Goal: Information Seeking & Learning: Find specific fact

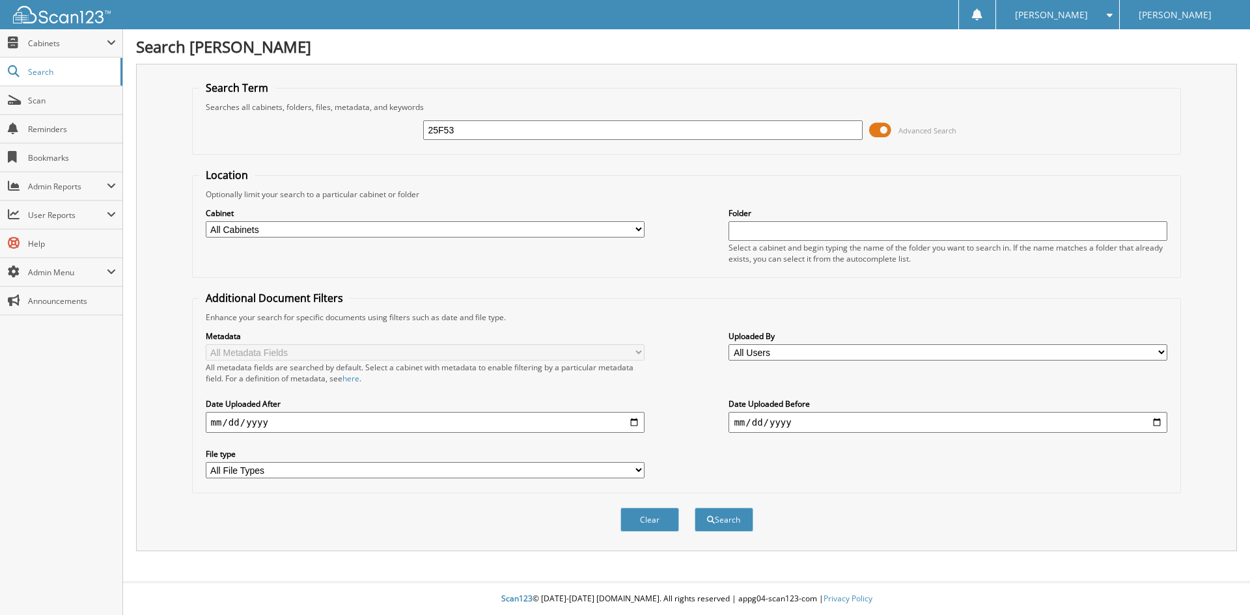
type input "25F53"
click at [694, 508] on button "Search" at bounding box center [723, 520] width 59 height 24
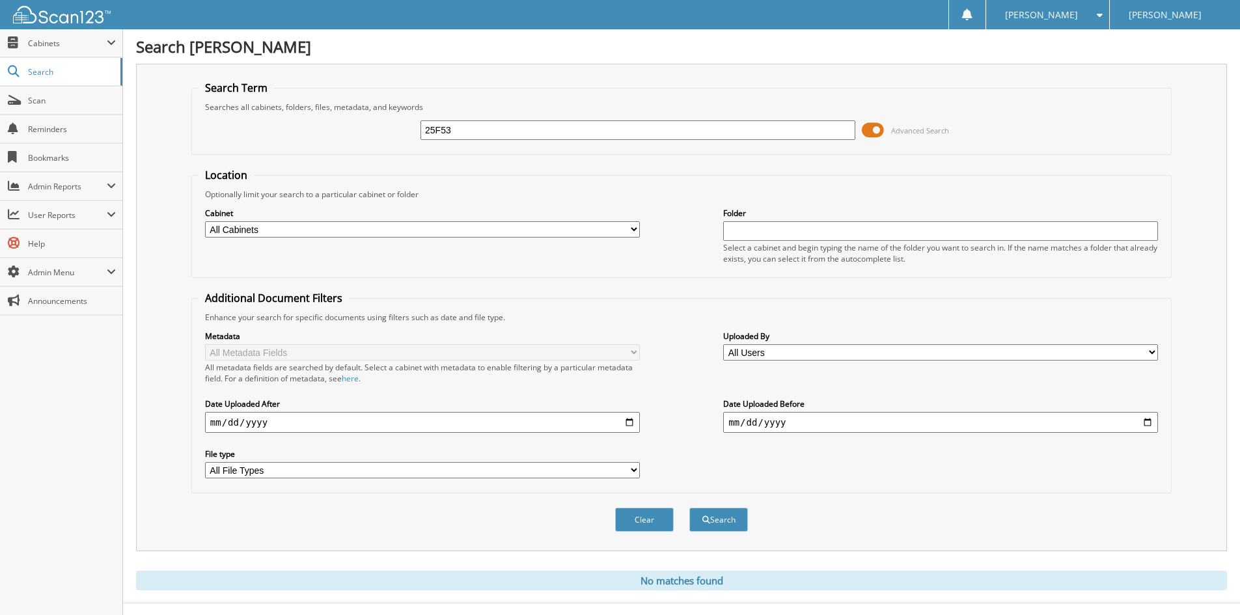
drag, startPoint x: 491, startPoint y: 131, endPoint x: 307, endPoint y: 138, distance: 185.0
click at [307, 138] on div "25F53 Advanced Search" at bounding box center [682, 130] width 966 height 35
type input "25t759b"
click at [689, 508] on button "Search" at bounding box center [718, 520] width 59 height 24
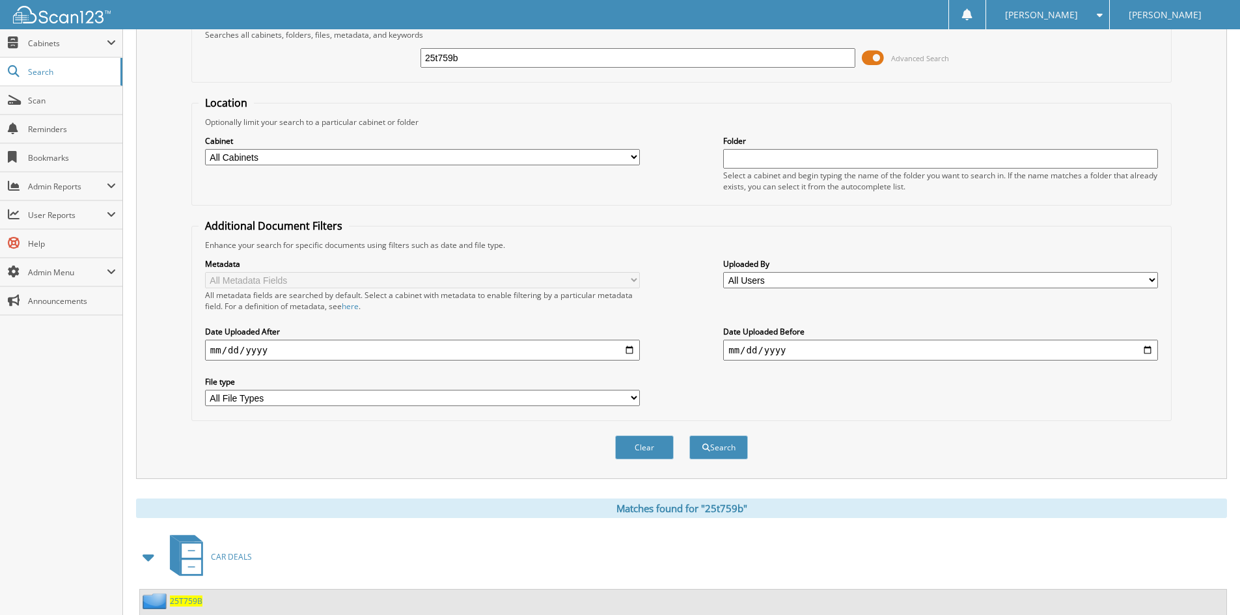
scroll to position [297, 0]
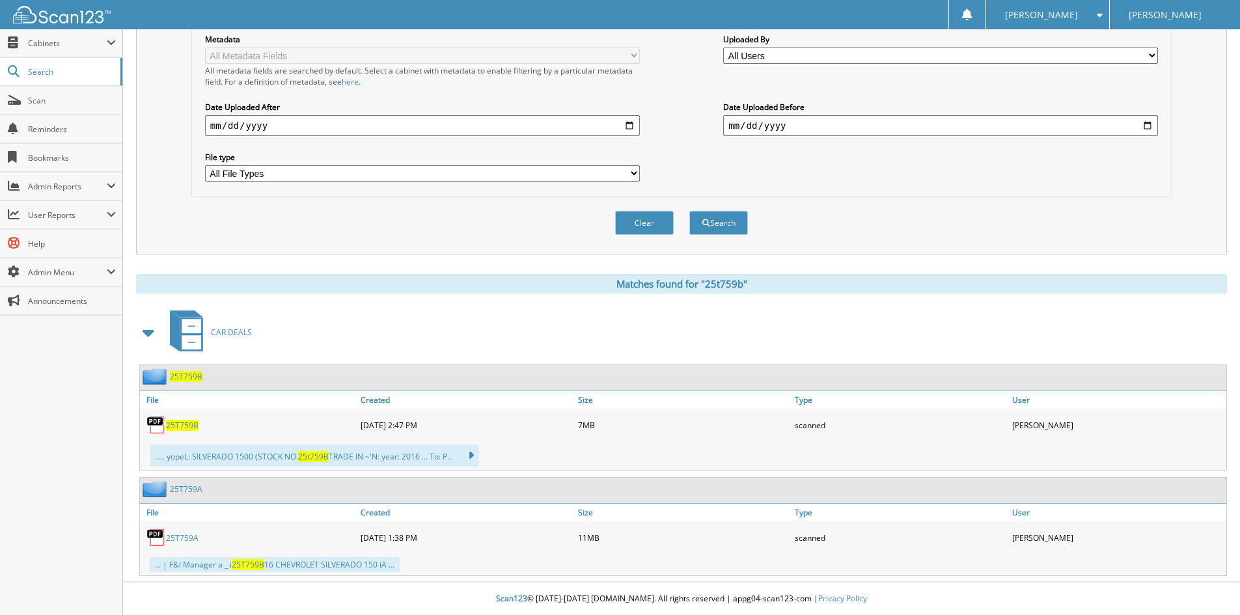
click at [181, 424] on span "25T759B" at bounding box center [182, 425] width 33 height 11
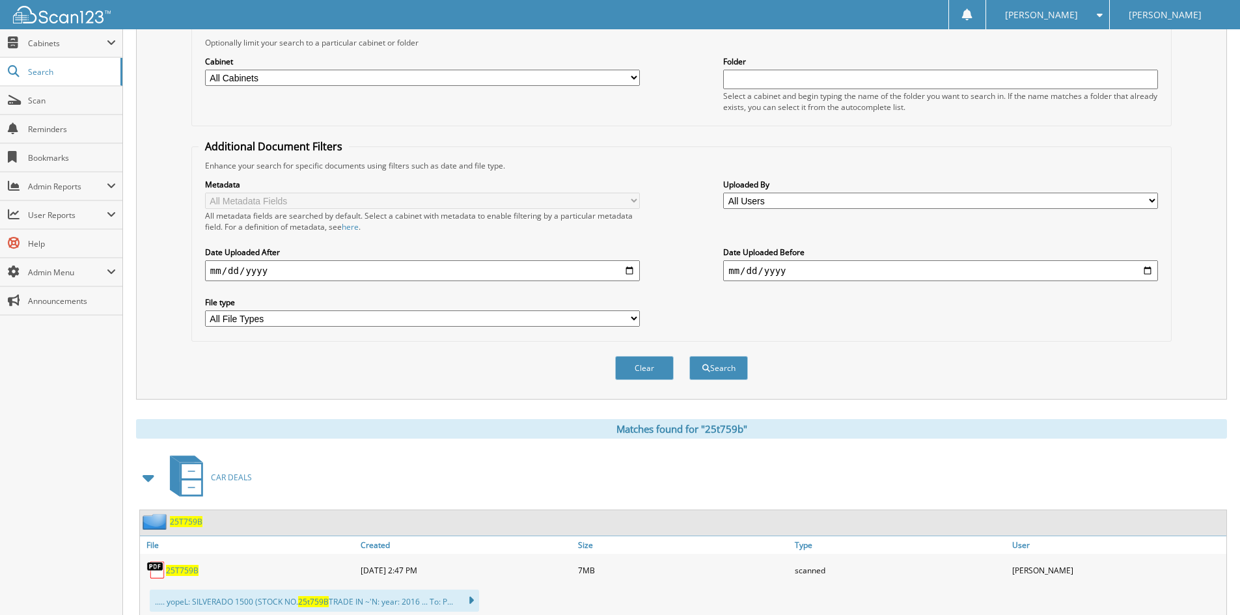
scroll to position [0, 0]
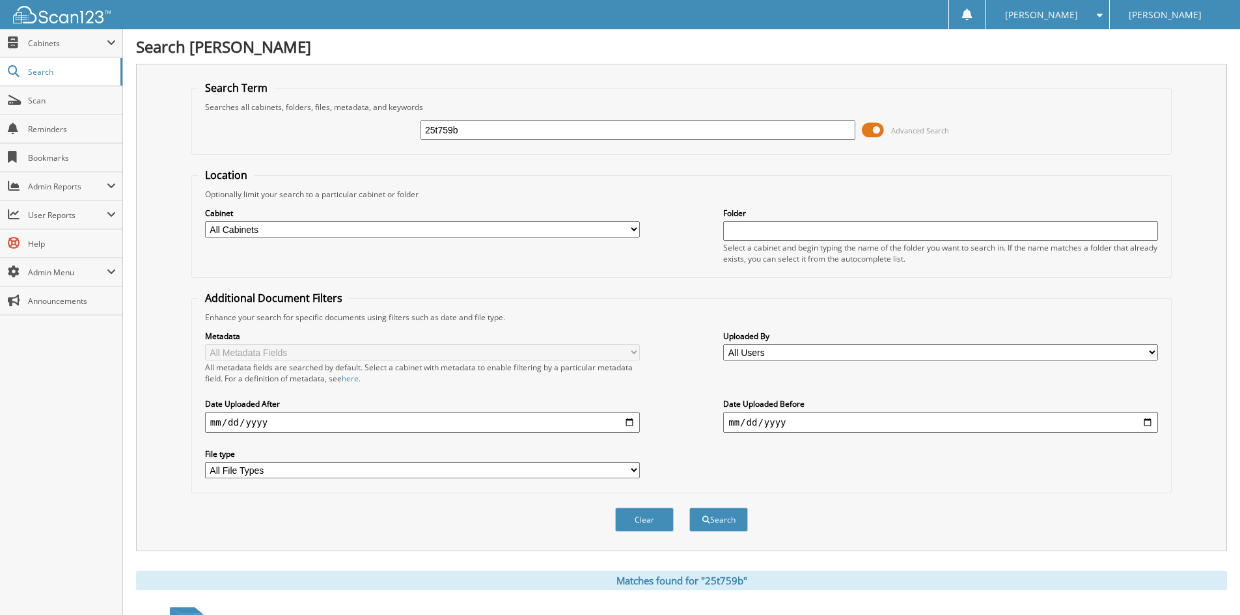
drag, startPoint x: 465, startPoint y: 121, endPoint x: 389, endPoint y: 142, distance: 78.9
click at [389, 142] on div "25t759b Advanced Search" at bounding box center [682, 130] width 966 height 35
type input "25f39"
click at [689, 508] on button "Search" at bounding box center [718, 520] width 59 height 24
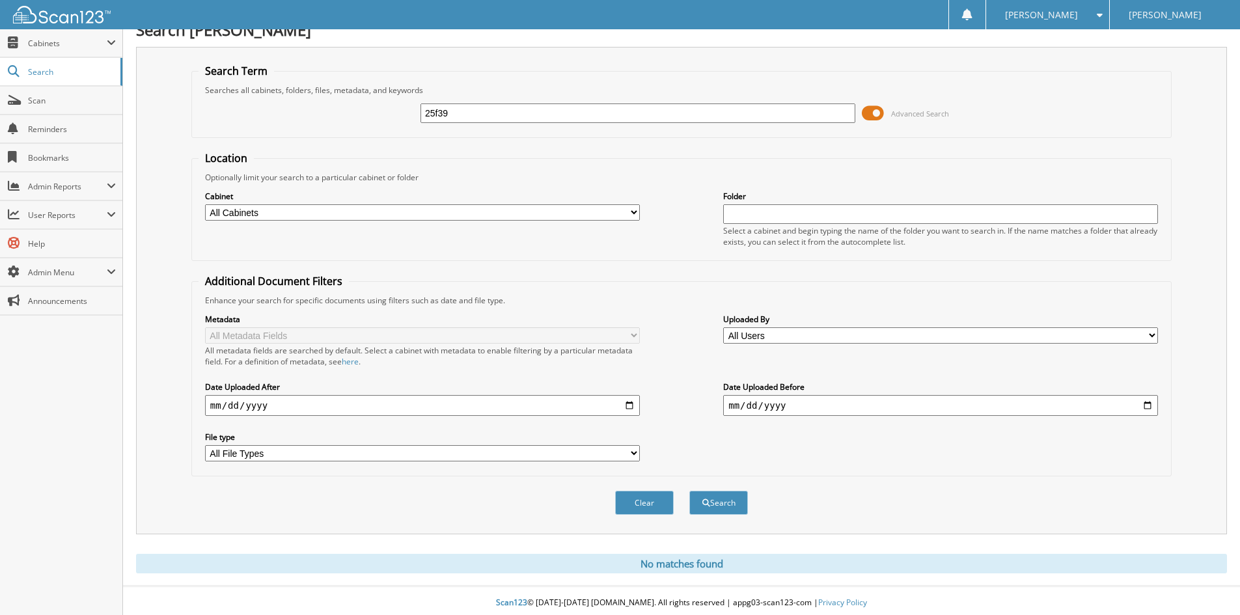
scroll to position [21, 0]
